Goal: Information Seeking & Learning: Learn about a topic

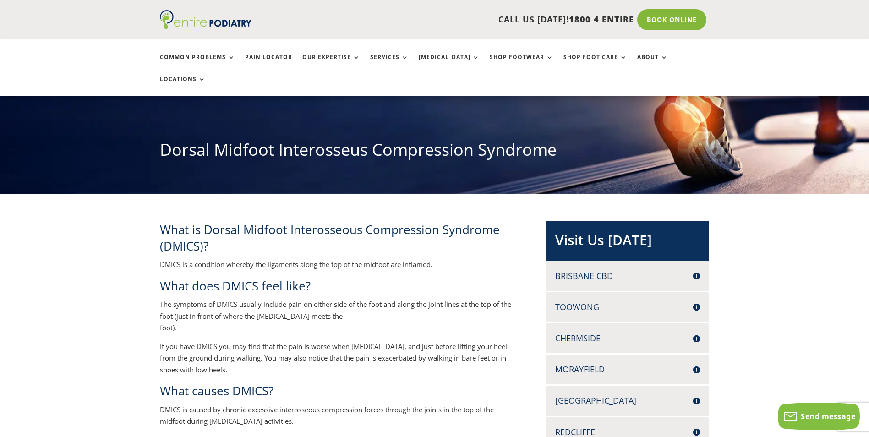
scroll to position [37, 0]
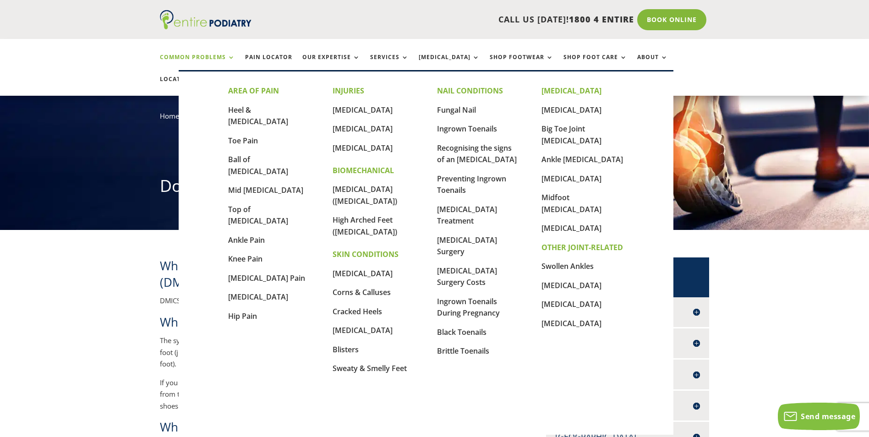
click at [226, 55] on link "Common Problems" at bounding box center [197, 64] width 75 height 20
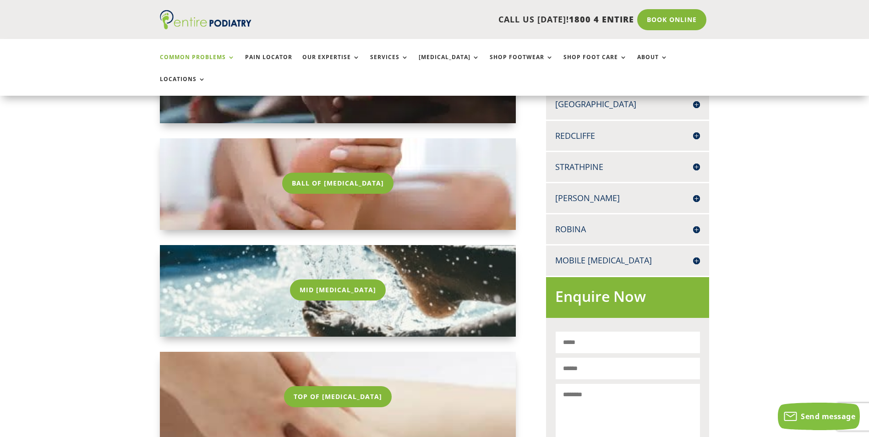
scroll to position [476, 0]
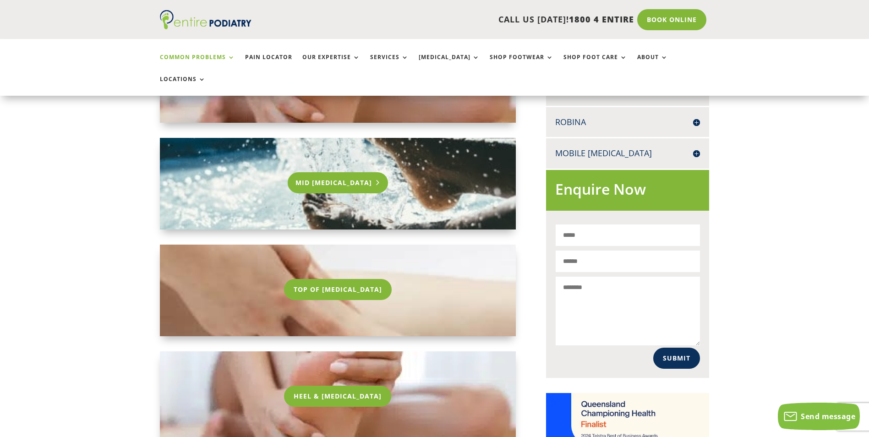
click at [332, 172] on link "Mid [MEDICAL_DATA]" at bounding box center [338, 182] width 100 height 21
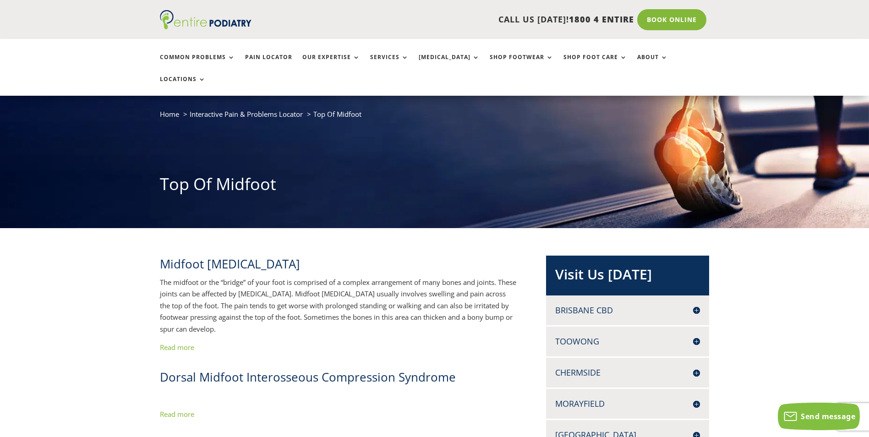
scroll to position [37, 0]
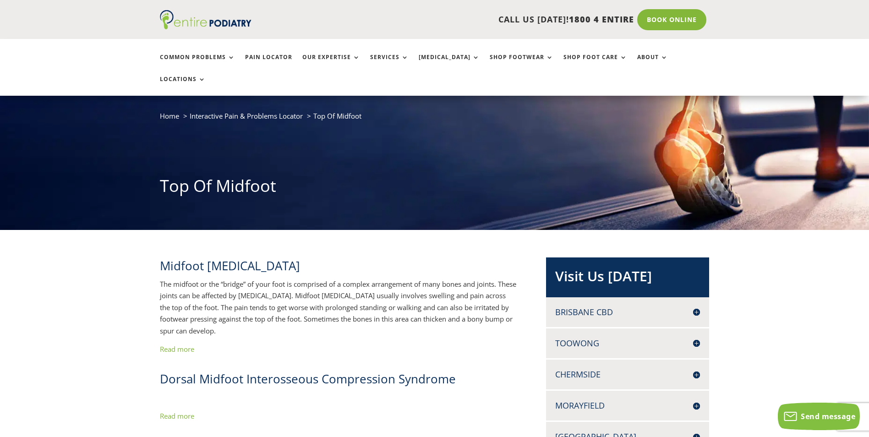
click at [255, 53] on ul "Common Problems Pain Locator Our Expertise Services Orthotics Shop Footwear Sho…" at bounding box center [435, 67] width 560 height 57
click at [264, 57] on link "Pain Locator" at bounding box center [268, 64] width 47 height 20
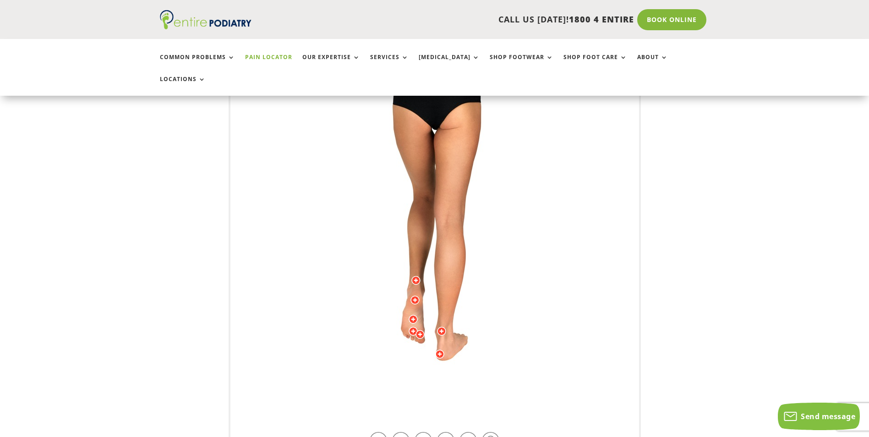
scroll to position [183, 0]
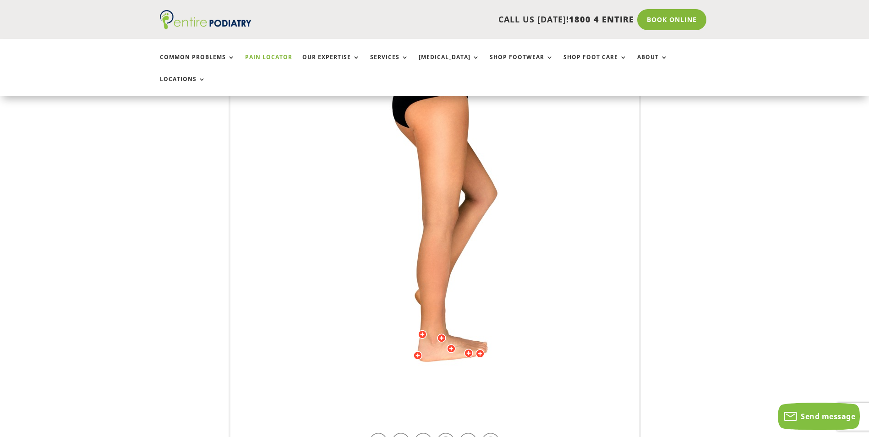
click at [469, 366] on img at bounding box center [434, 226] width 253 height 366
click at [421, 433] on link at bounding box center [423, 441] width 17 height 17
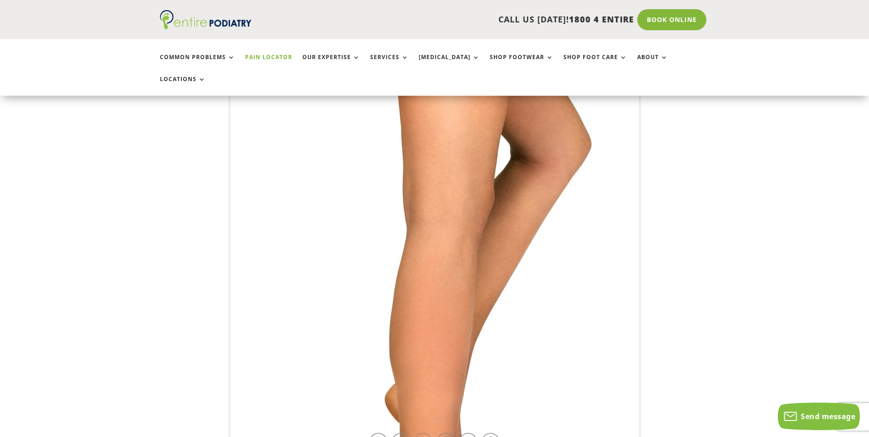
click at [420, 433] on link at bounding box center [423, 441] width 17 height 17
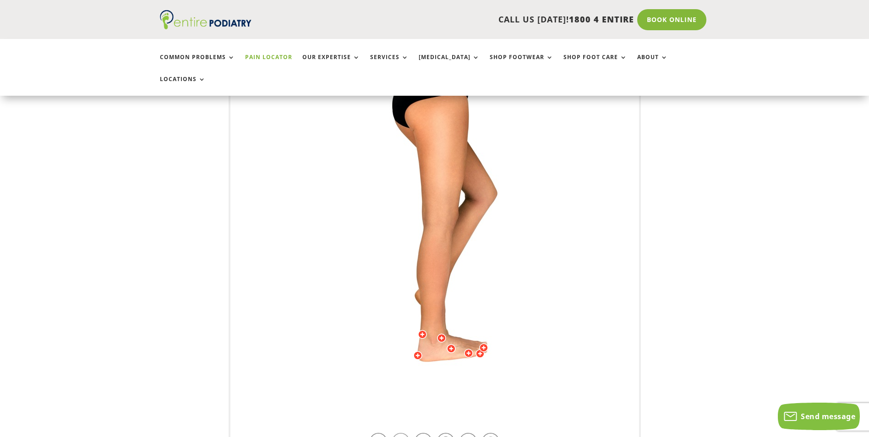
click at [398, 433] on link at bounding box center [400, 441] width 17 height 17
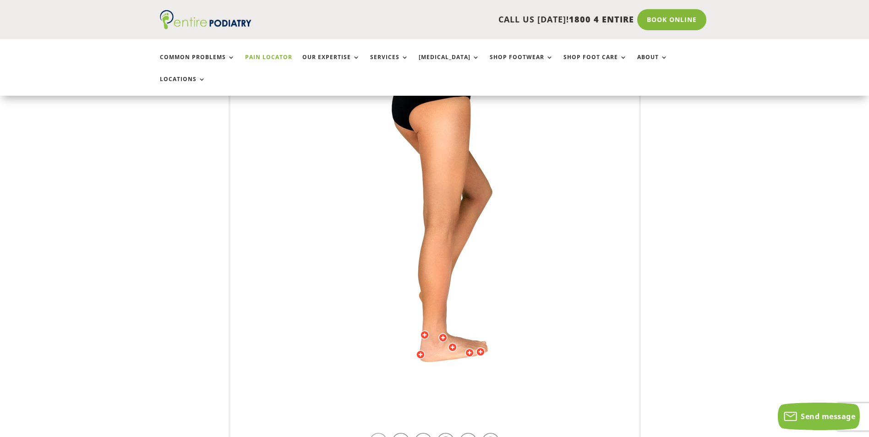
click at [383, 433] on link at bounding box center [378, 441] width 17 height 17
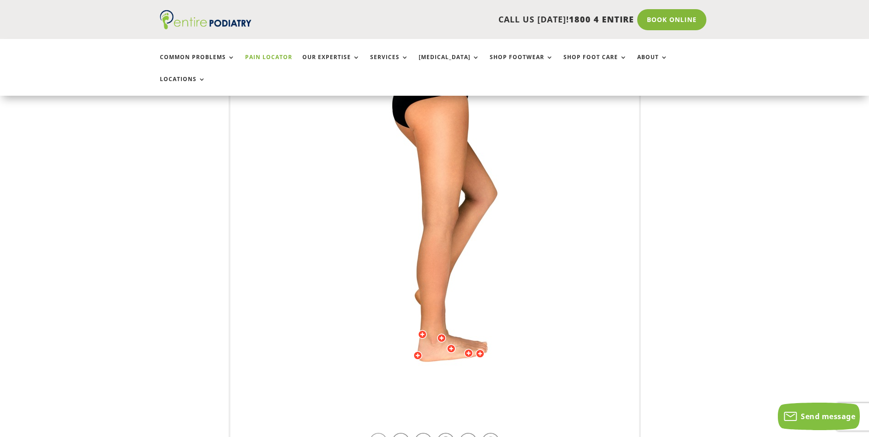
click at [383, 433] on link at bounding box center [378, 441] width 17 height 17
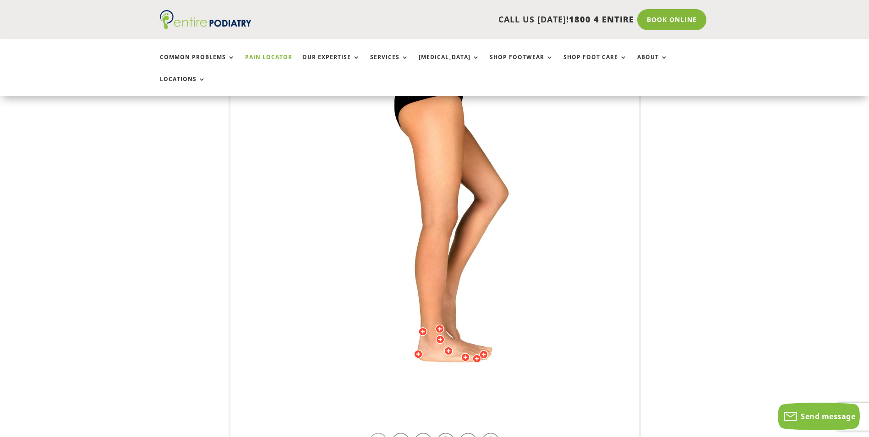
click at [383, 433] on link at bounding box center [378, 441] width 17 height 17
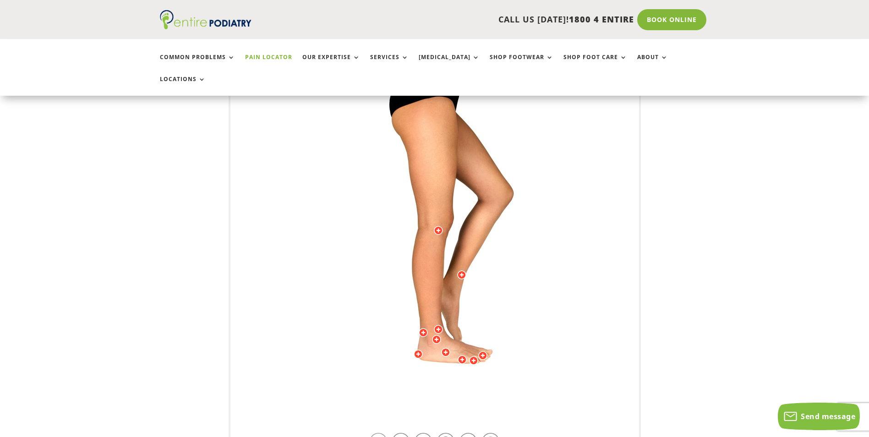
click at [383, 433] on link at bounding box center [378, 441] width 17 height 17
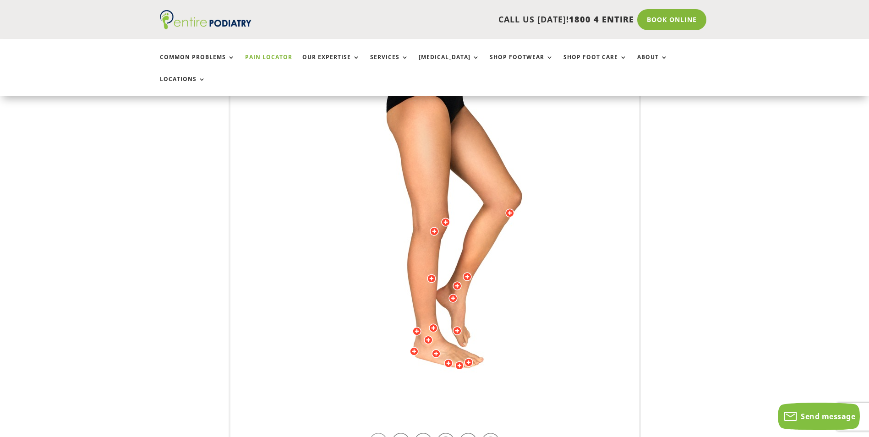
click at [383, 433] on link at bounding box center [378, 441] width 17 height 17
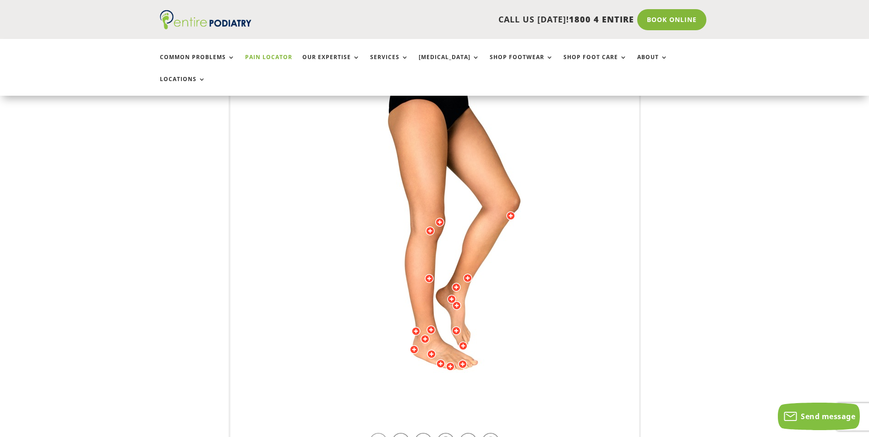
click at [383, 433] on link at bounding box center [378, 441] width 17 height 17
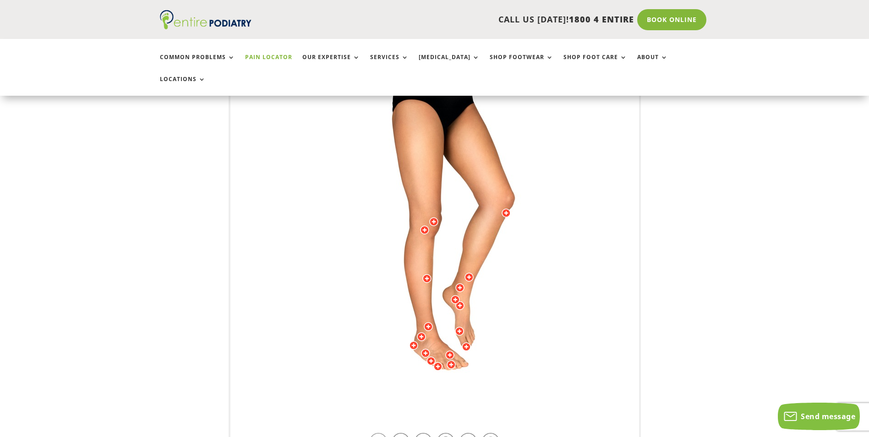
click at [383, 433] on link at bounding box center [378, 441] width 17 height 17
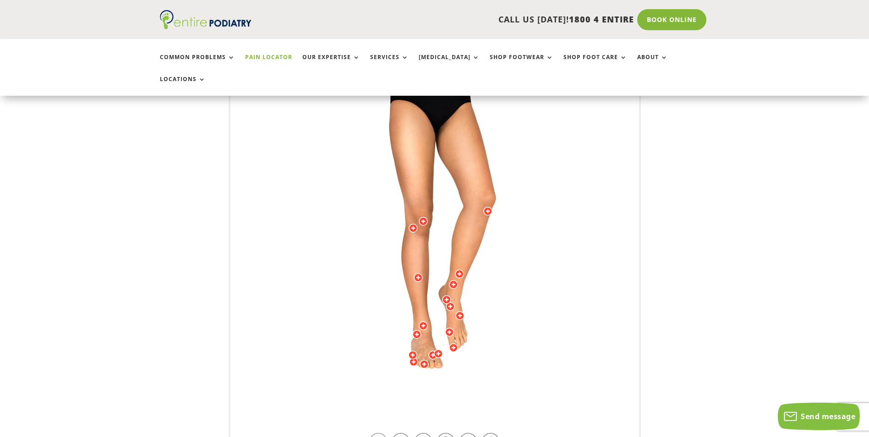
click at [383, 433] on link at bounding box center [378, 441] width 17 height 17
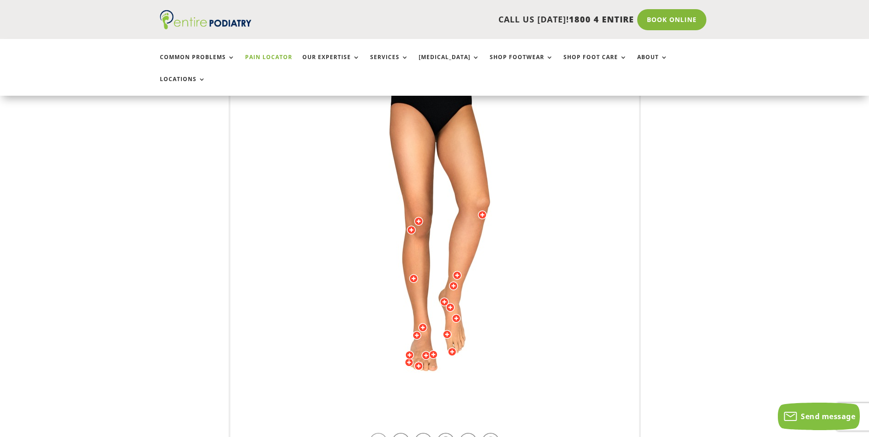
click at [383, 433] on link at bounding box center [378, 441] width 17 height 17
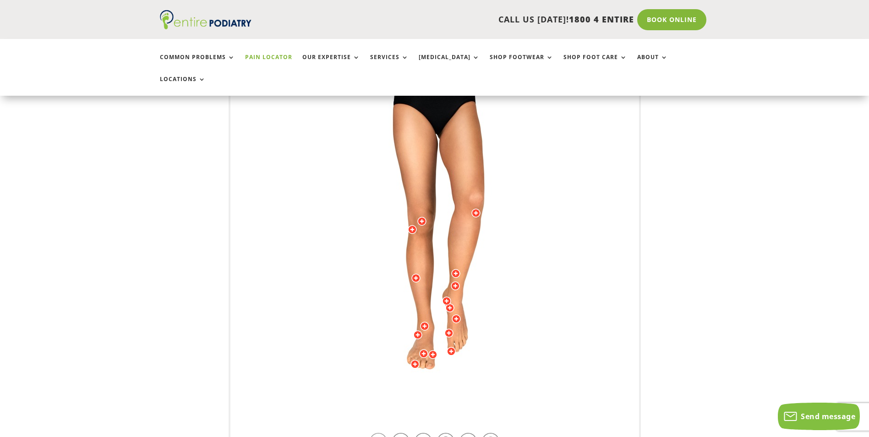
click at [383, 433] on link at bounding box center [378, 441] width 17 height 17
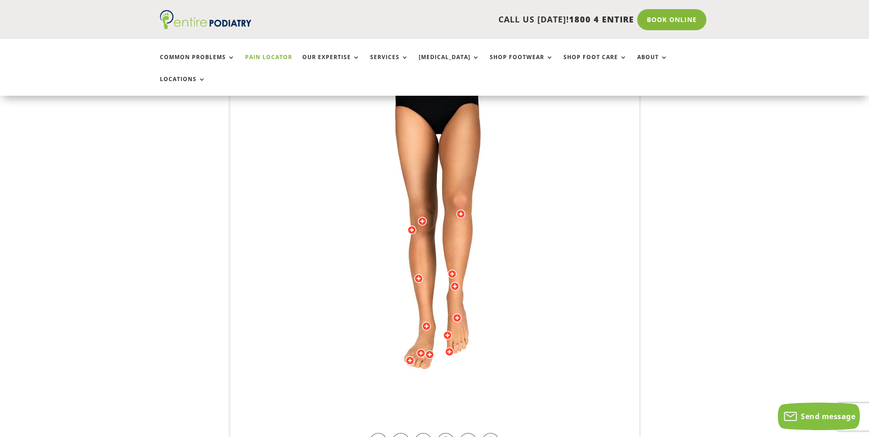
click at [457, 313] on div at bounding box center [457, 317] width 9 height 9
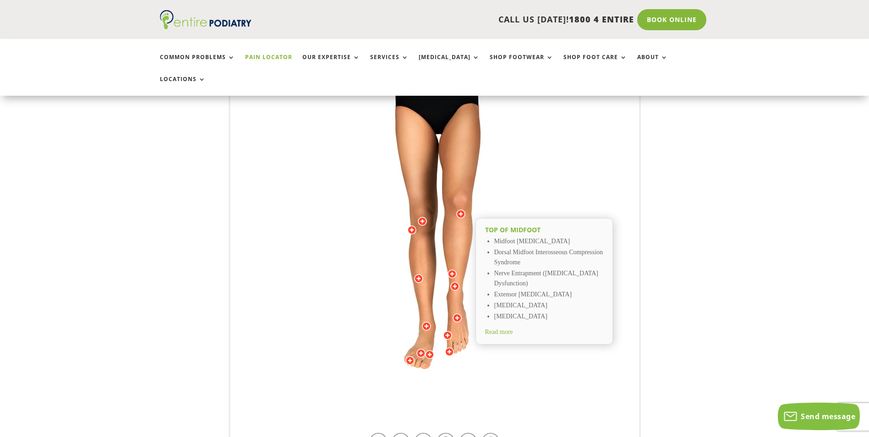
click at [510, 328] on span "Read more" at bounding box center [499, 331] width 28 height 7
click at [511, 328] on span "Read more" at bounding box center [499, 331] width 28 height 7
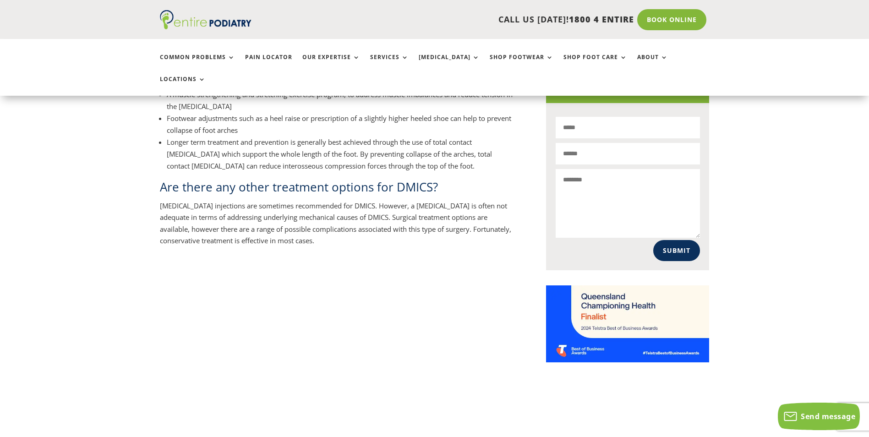
scroll to position [586, 0]
